Goal: Task Accomplishment & Management: Manage account settings

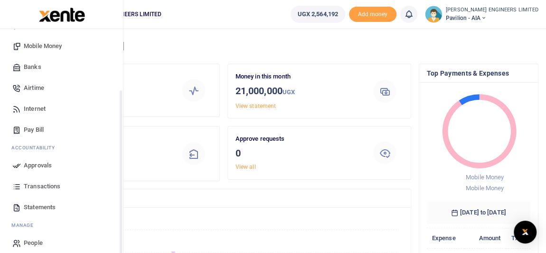
scroll to position [106, 0]
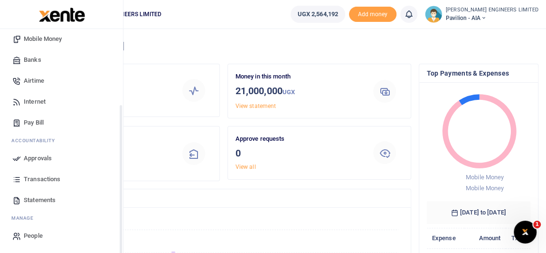
click at [43, 178] on span "Transactions" at bounding box center [42, 178] width 37 height 9
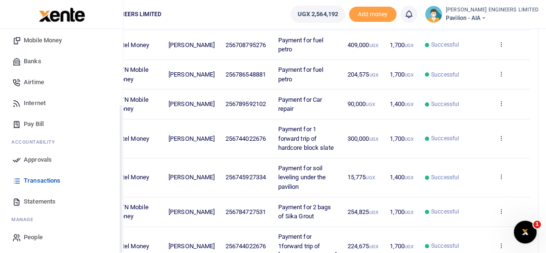
scroll to position [106, 0]
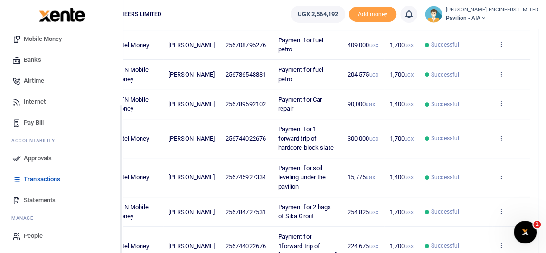
click at [36, 199] on span "Statements" at bounding box center [40, 199] width 32 height 9
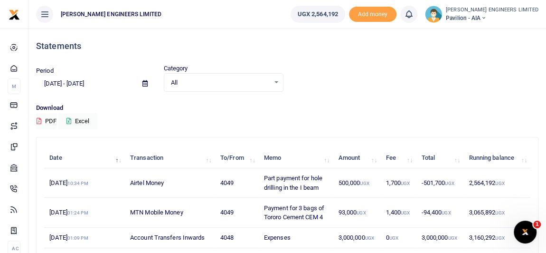
click at [146, 83] on icon at bounding box center [144, 83] width 5 height 6
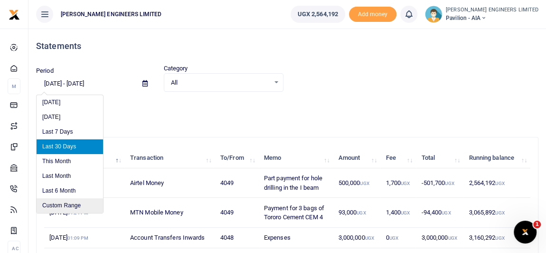
click at [70, 206] on li "Custom Range" at bounding box center [70, 205] width 66 height 15
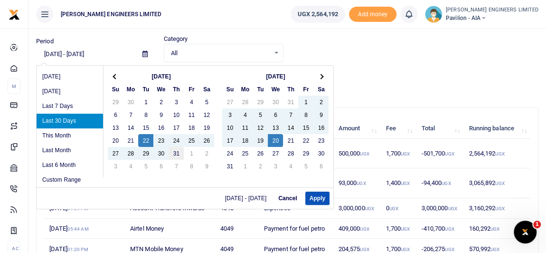
scroll to position [43, 0]
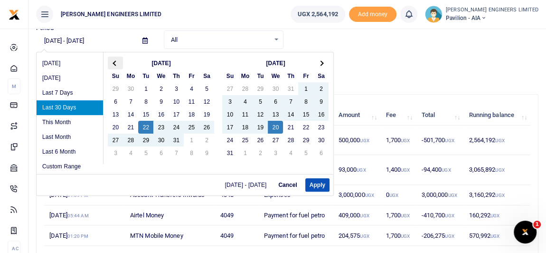
click at [117, 62] on span at bounding box center [115, 62] width 5 height 5
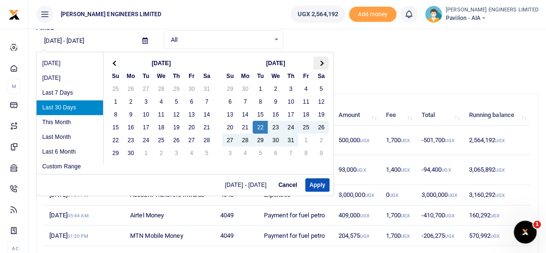
click at [320, 63] on span at bounding box center [321, 62] width 5 height 5
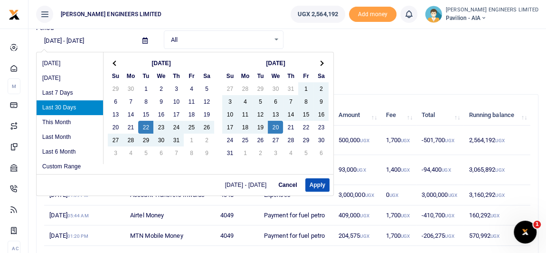
click at [320, 63] on span at bounding box center [321, 62] width 5 height 5
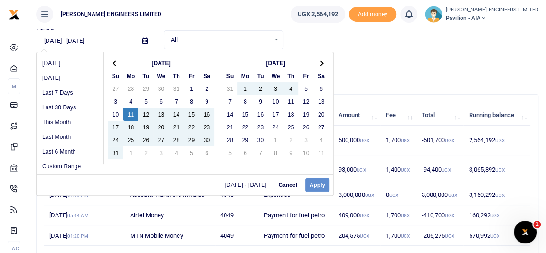
click at [273, 65] on th "Sep 2025" at bounding box center [275, 62] width 76 height 13
click at [272, 62] on th "Sep 2025" at bounding box center [275, 62] width 76 height 13
click at [258, 60] on th "Sep 2025" at bounding box center [275, 62] width 76 height 13
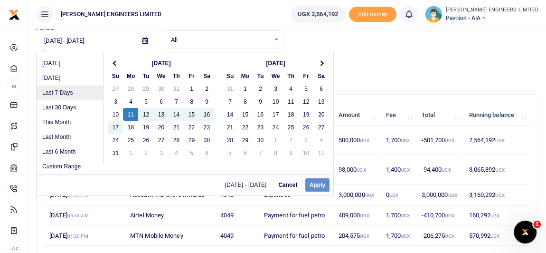
click at [65, 92] on li "Last 7 Days" at bounding box center [70, 92] width 66 height 15
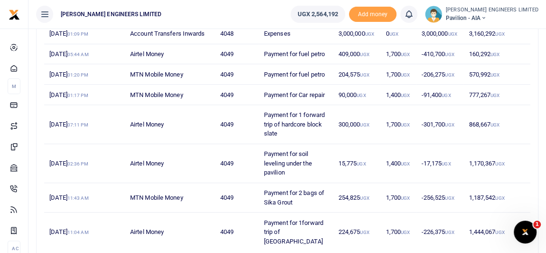
scroll to position [254, 0]
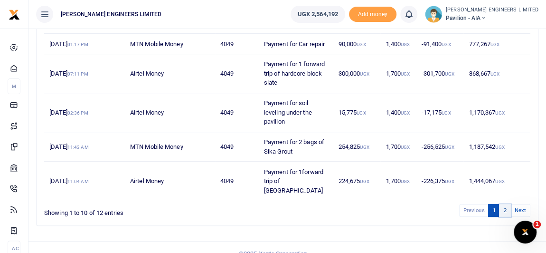
click at [505, 204] on link "2" at bounding box center [504, 210] width 11 height 13
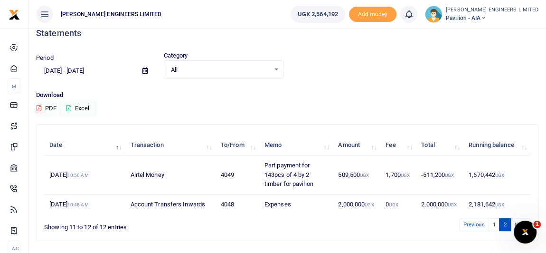
scroll to position [0, 0]
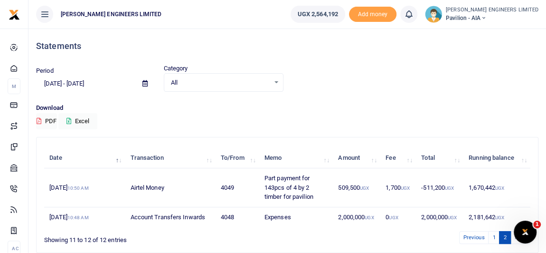
click at [146, 84] on icon at bounding box center [144, 83] width 5 height 6
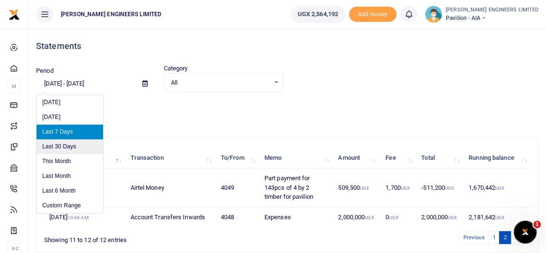
click at [66, 146] on li "Last 30 Days" at bounding box center [70, 146] width 66 height 15
type input "07/22/2025 - 08/20/2025"
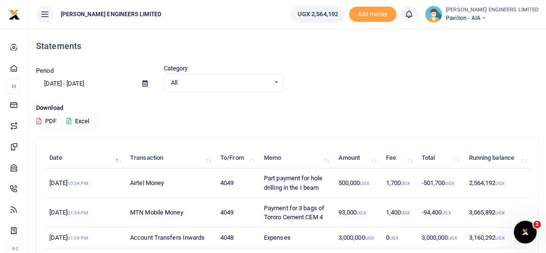
click at [79, 120] on button "Excel" at bounding box center [77, 121] width 39 height 16
click at [486, 18] on icon at bounding box center [483, 18] width 6 height 7
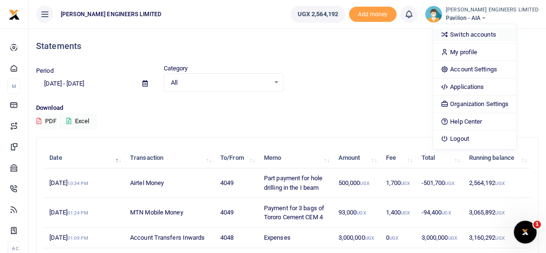
click at [501, 36] on link "Switch accounts" at bounding box center [474, 34] width 83 height 13
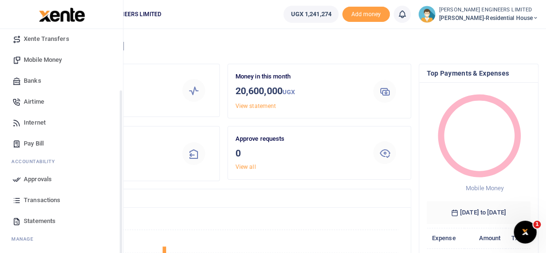
scroll to position [86, 0]
click at [39, 220] on span "Statements" at bounding box center [40, 220] width 32 height 9
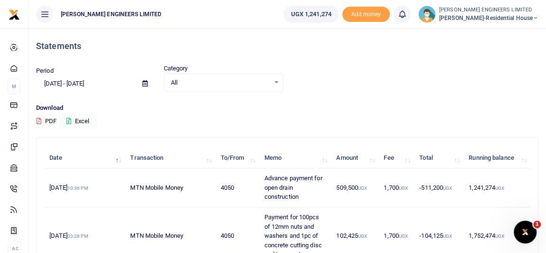
click at [145, 84] on icon at bounding box center [144, 83] width 5 height 6
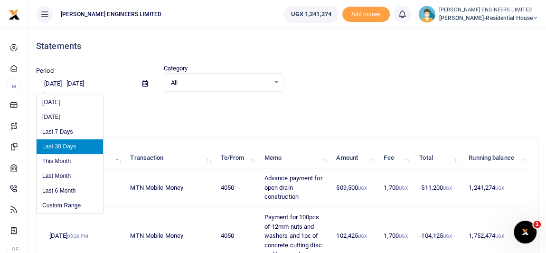
click at [66, 148] on li "Last 30 Days" at bounding box center [70, 146] width 66 height 15
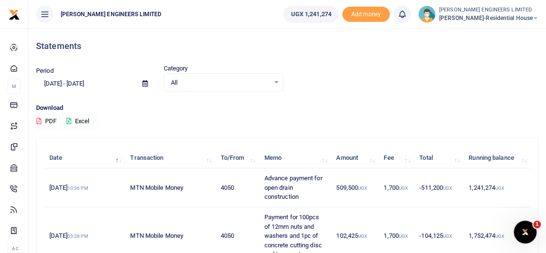
click at [80, 121] on button "Excel" at bounding box center [77, 121] width 39 height 16
click at [536, 16] on icon at bounding box center [536, 18] width 6 height 7
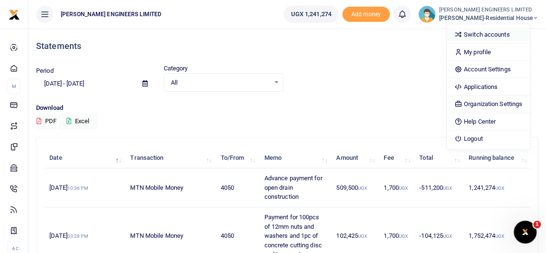
click at [508, 34] on link "Switch accounts" at bounding box center [488, 34] width 83 height 13
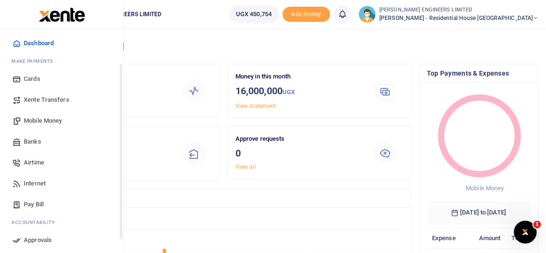
scroll to position [86, 0]
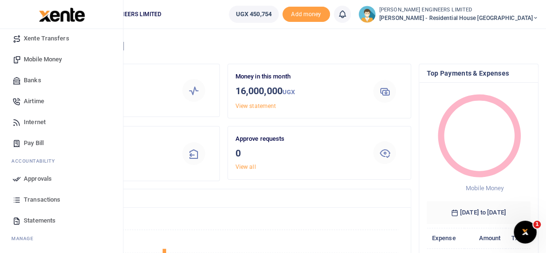
click at [39, 219] on span "Statements" at bounding box center [40, 220] width 32 height 9
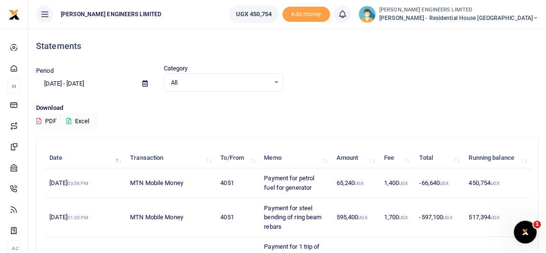
click at [145, 85] on icon at bounding box center [144, 83] width 5 height 6
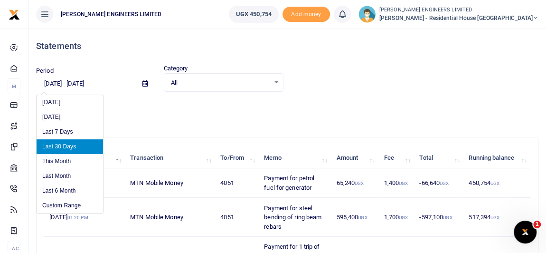
click at [77, 145] on li "Last 30 Days" at bounding box center [70, 146] width 66 height 15
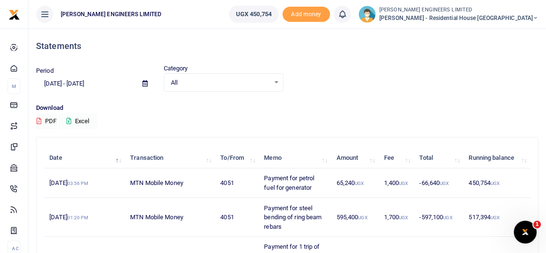
click at [83, 121] on button "Excel" at bounding box center [77, 121] width 39 height 16
